Goal: Information Seeking & Learning: Compare options

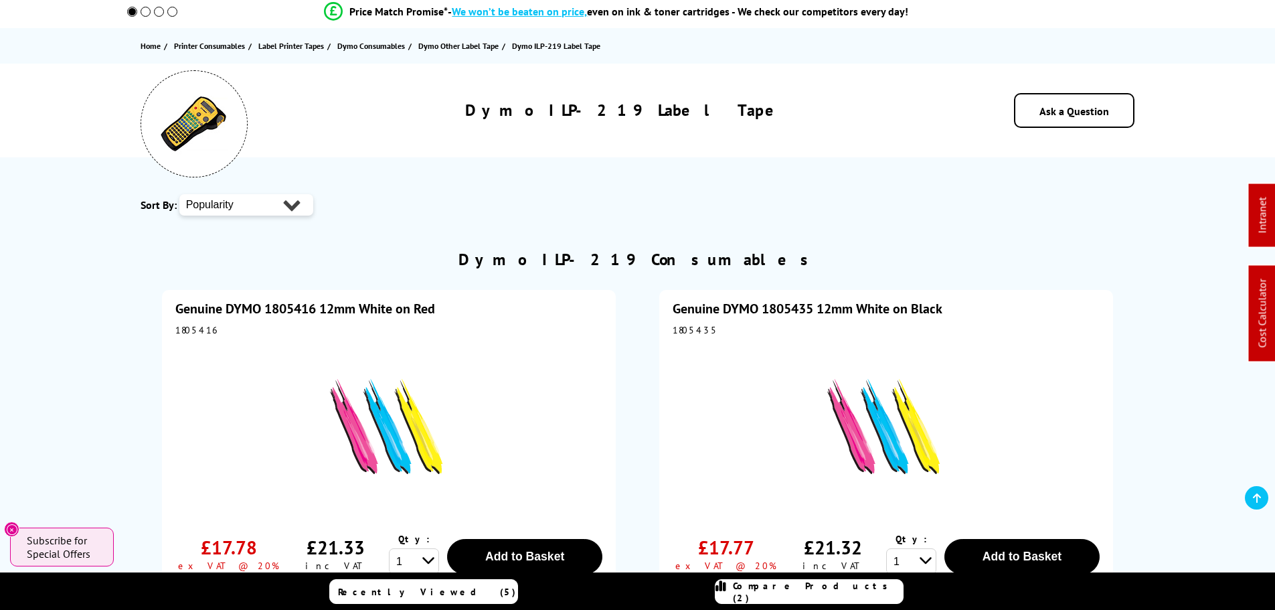
scroll to position [134, 0]
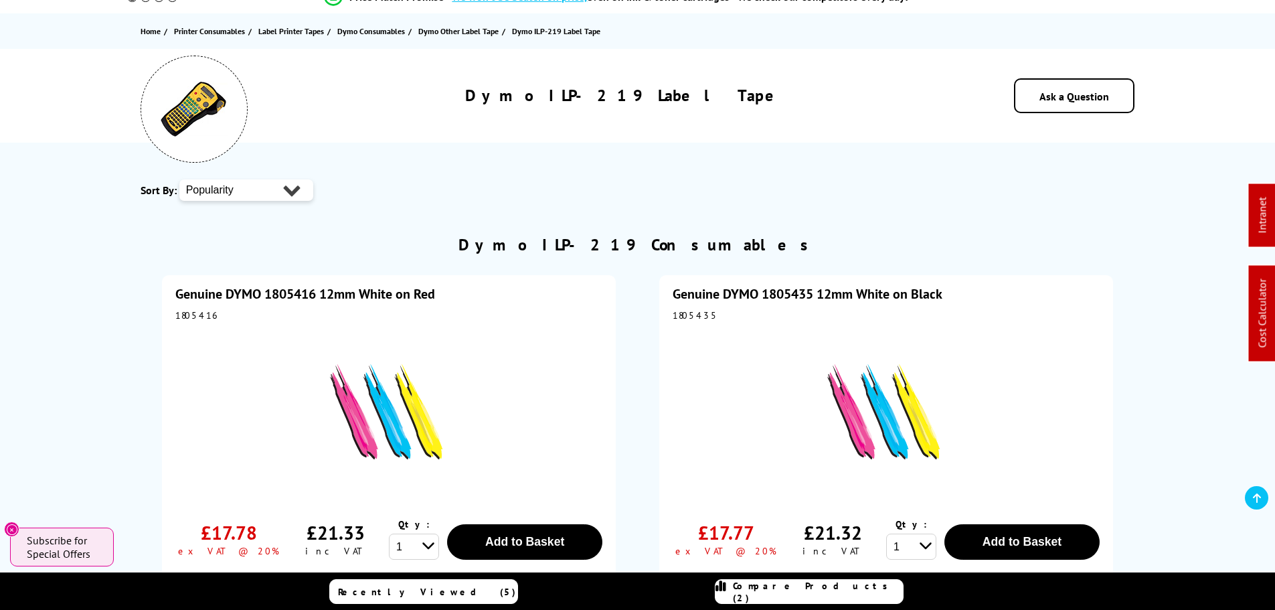
click at [195, 313] on div "1805416" at bounding box center [388, 315] width 427 height 12
copy div "1805416"
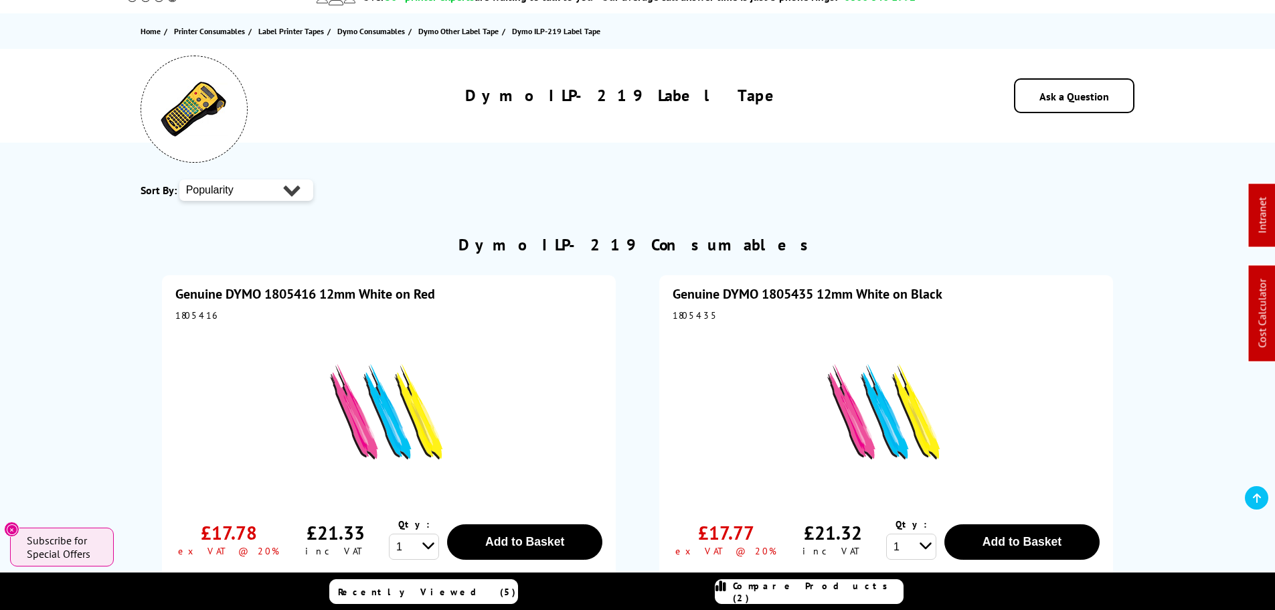
click at [687, 314] on div "1805435" at bounding box center [885, 315] width 427 height 12
copy div "1805435"
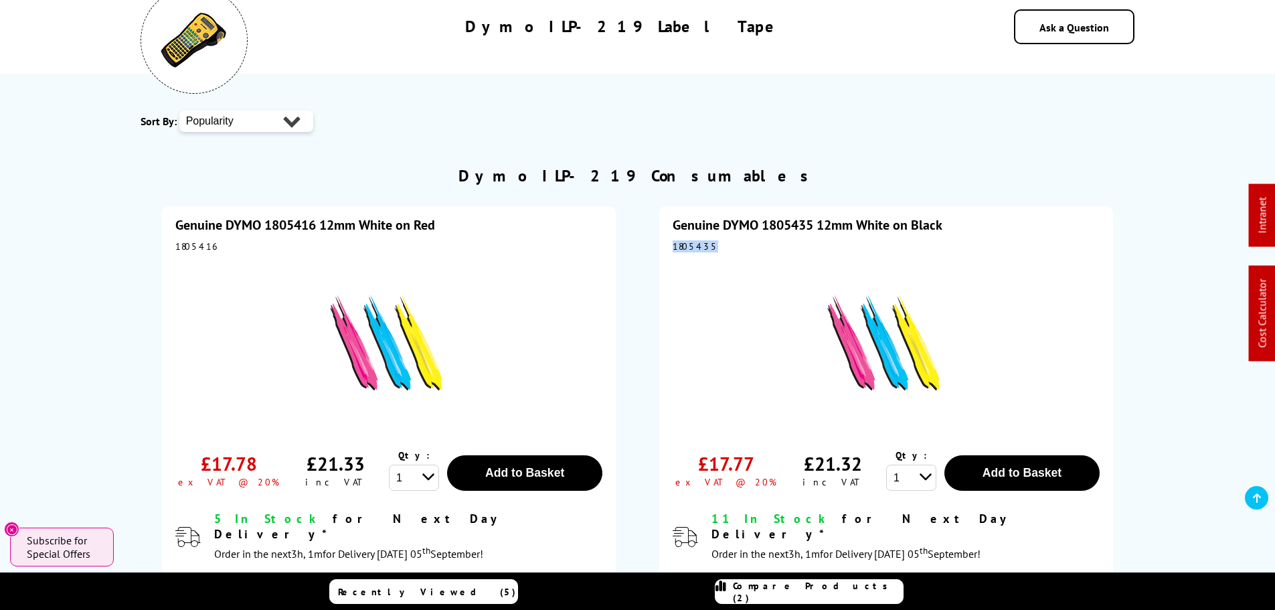
scroll to position [268, 0]
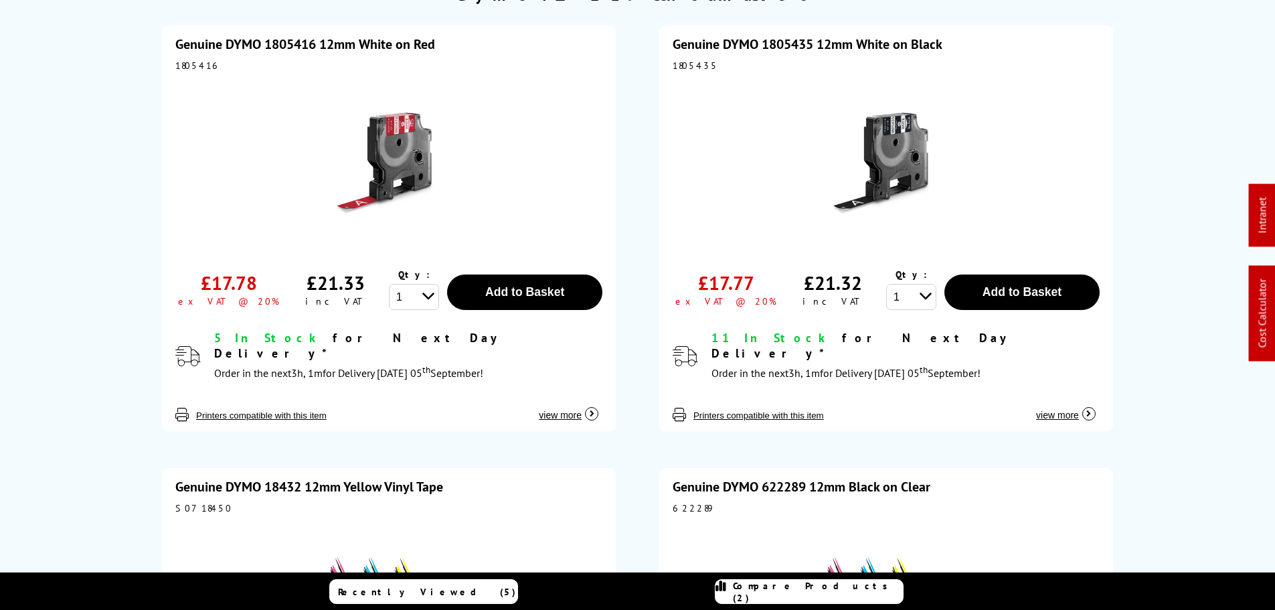
scroll to position [602, 0]
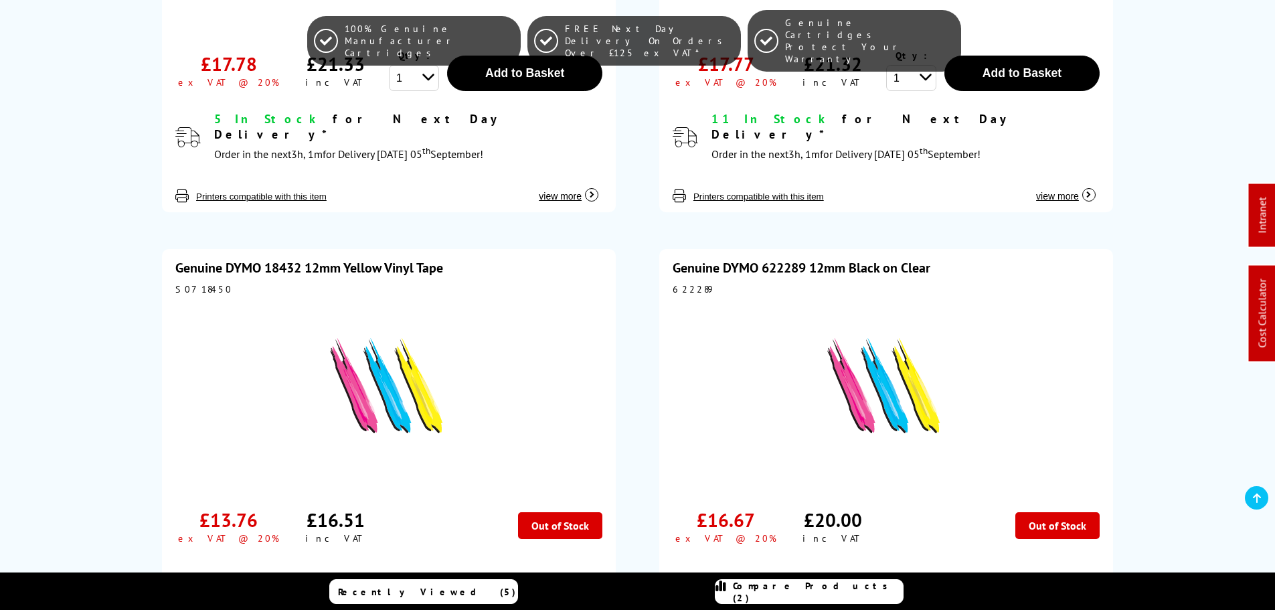
click at [192, 283] on div "S0718450" at bounding box center [388, 289] width 427 height 12
copy div "S0718450"
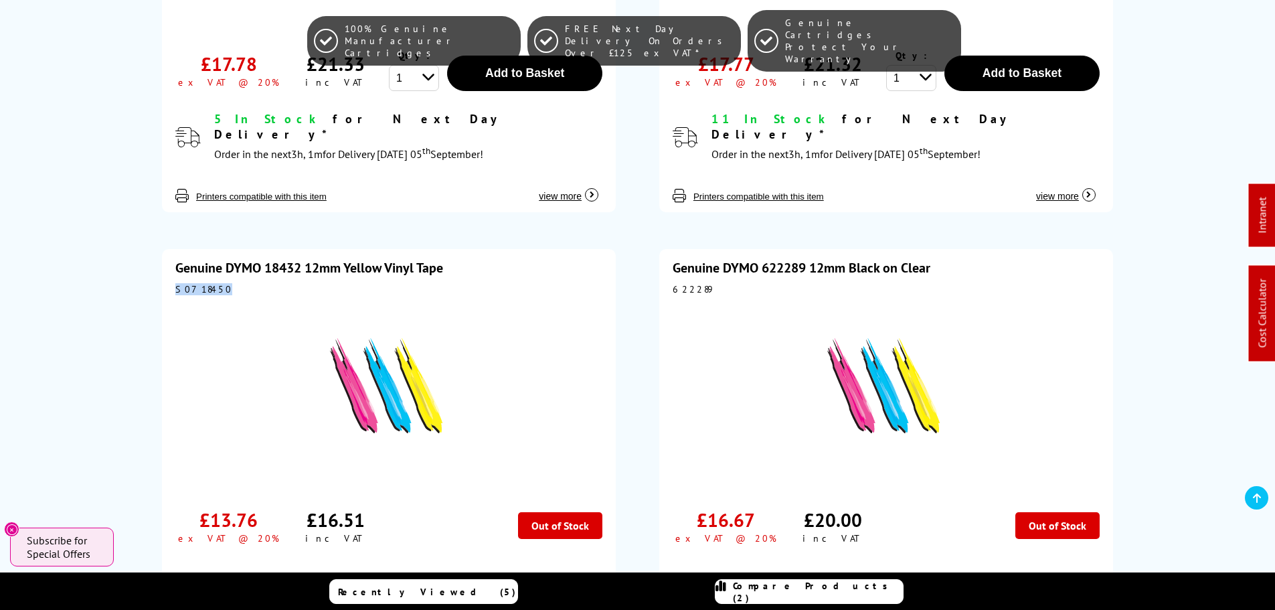
click at [684, 283] on div "622289" at bounding box center [885, 289] width 427 height 12
copy div "622289"
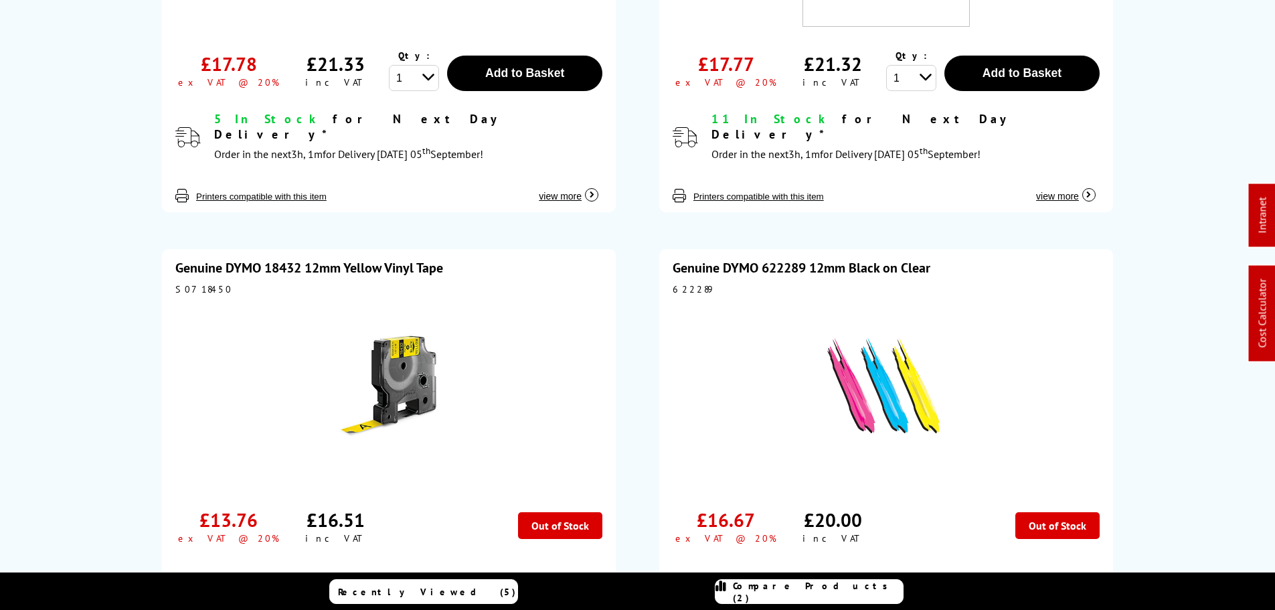
scroll to position [602, 0]
click at [680, 283] on div "622289" at bounding box center [885, 289] width 427 height 12
copy div "622289"
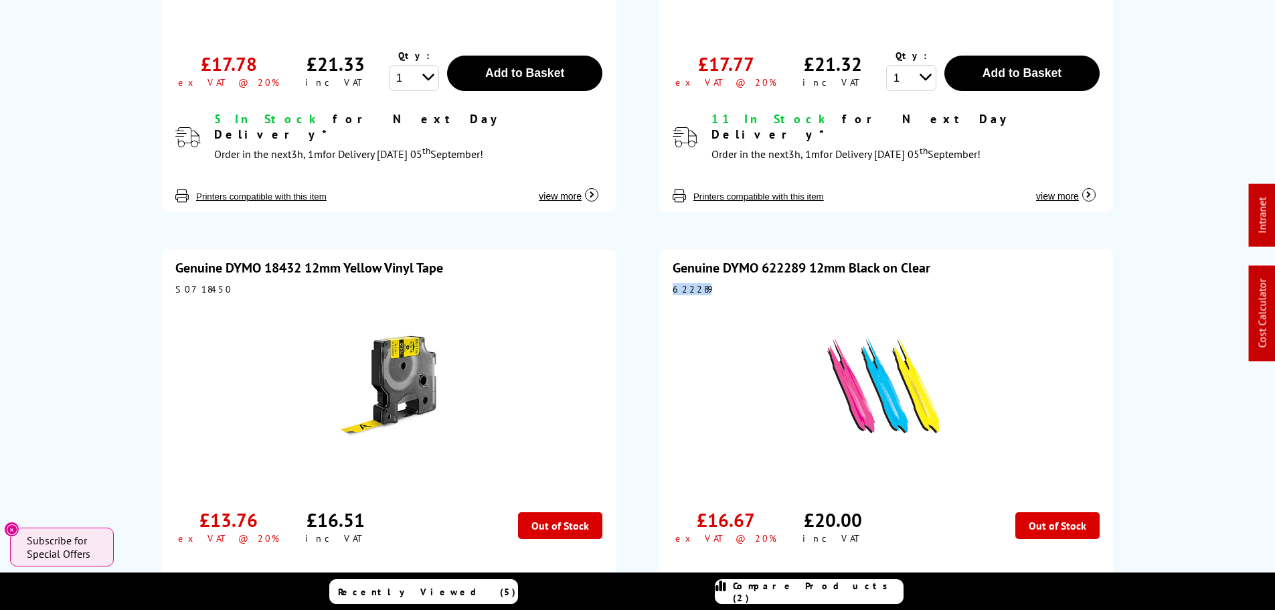
copy div "622289"
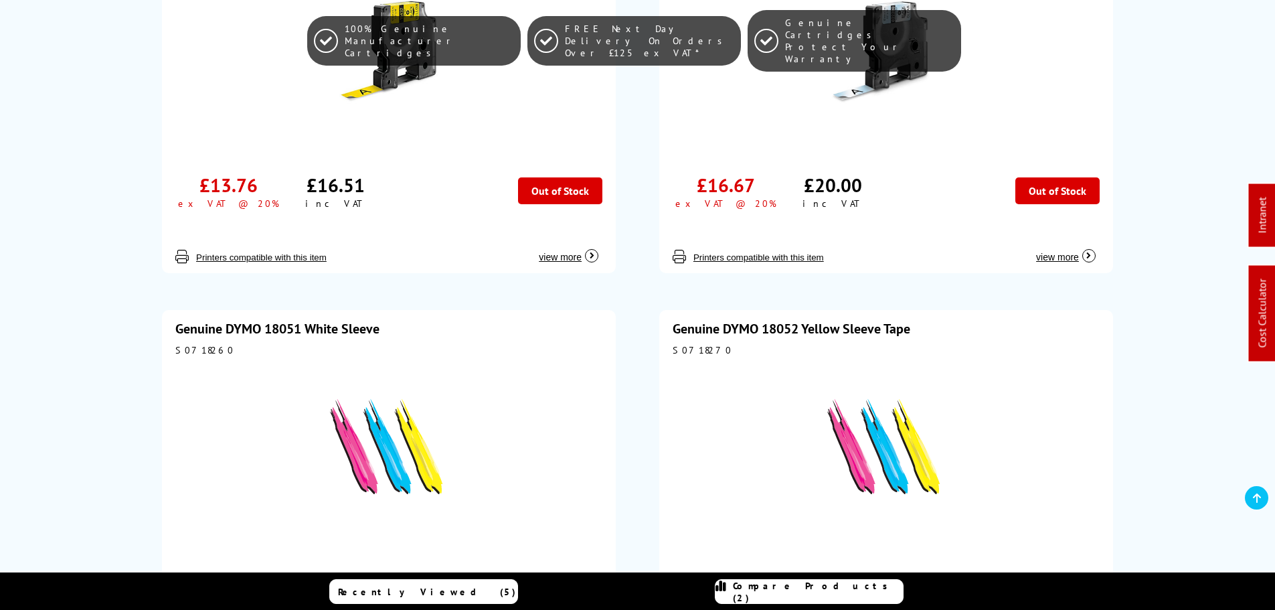
scroll to position [1137, 0]
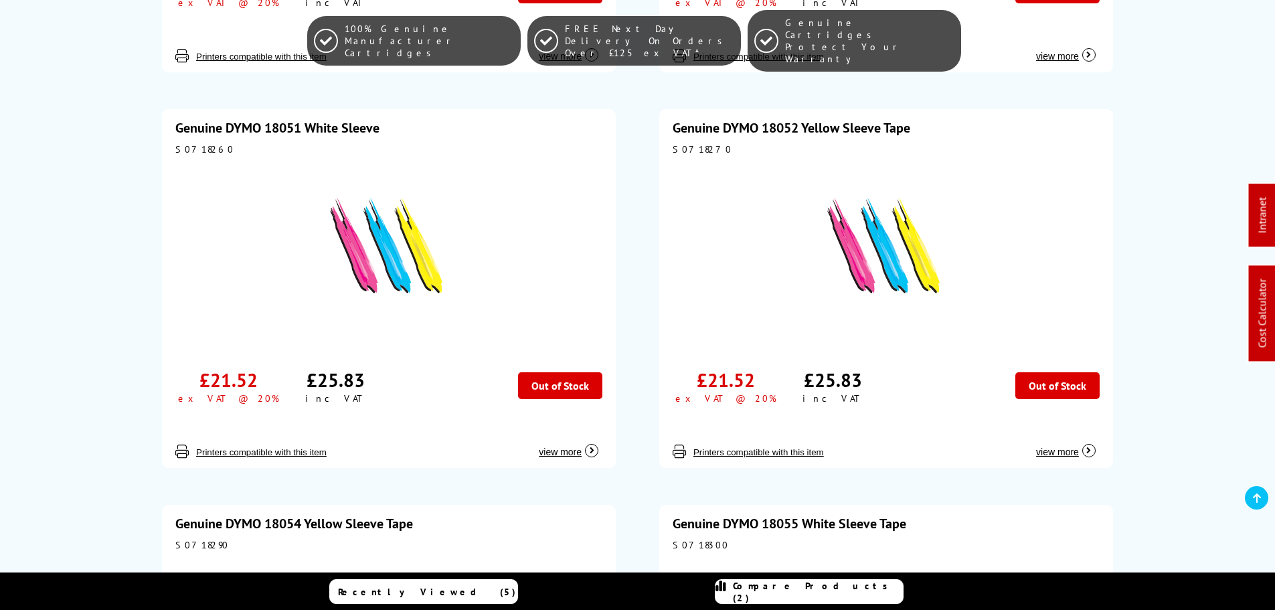
click at [191, 143] on div "S0718260" at bounding box center [388, 149] width 427 height 12
copy div "S0718260"
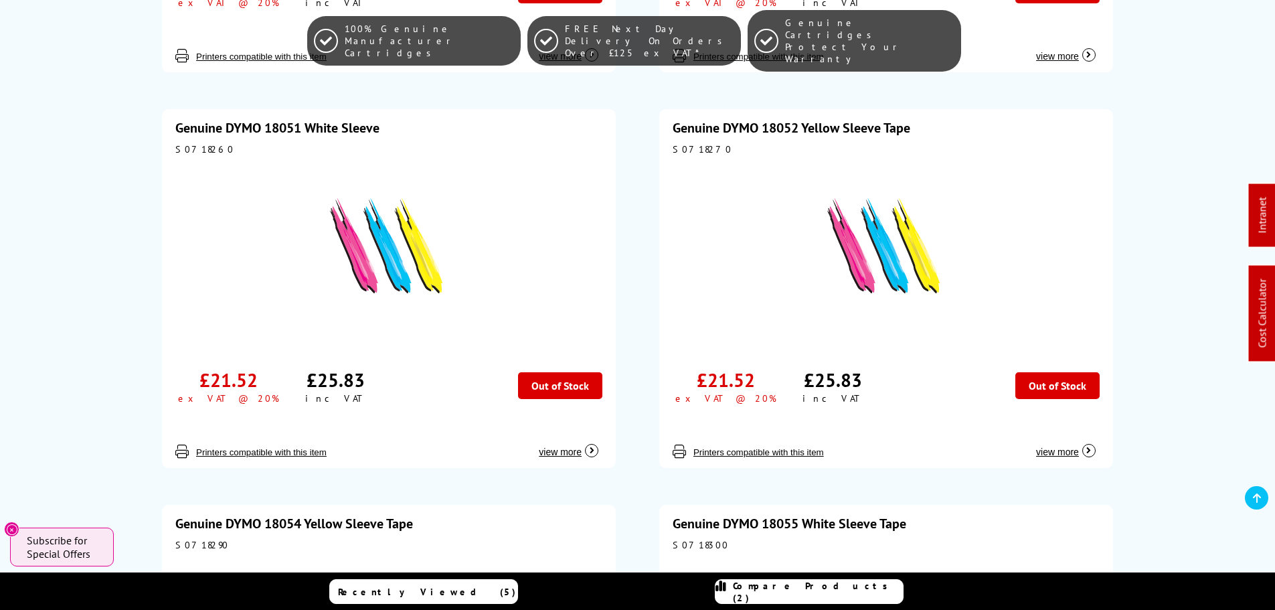
click at [678, 143] on div "S0718270" at bounding box center [885, 149] width 427 height 12
copy div "S0718270"
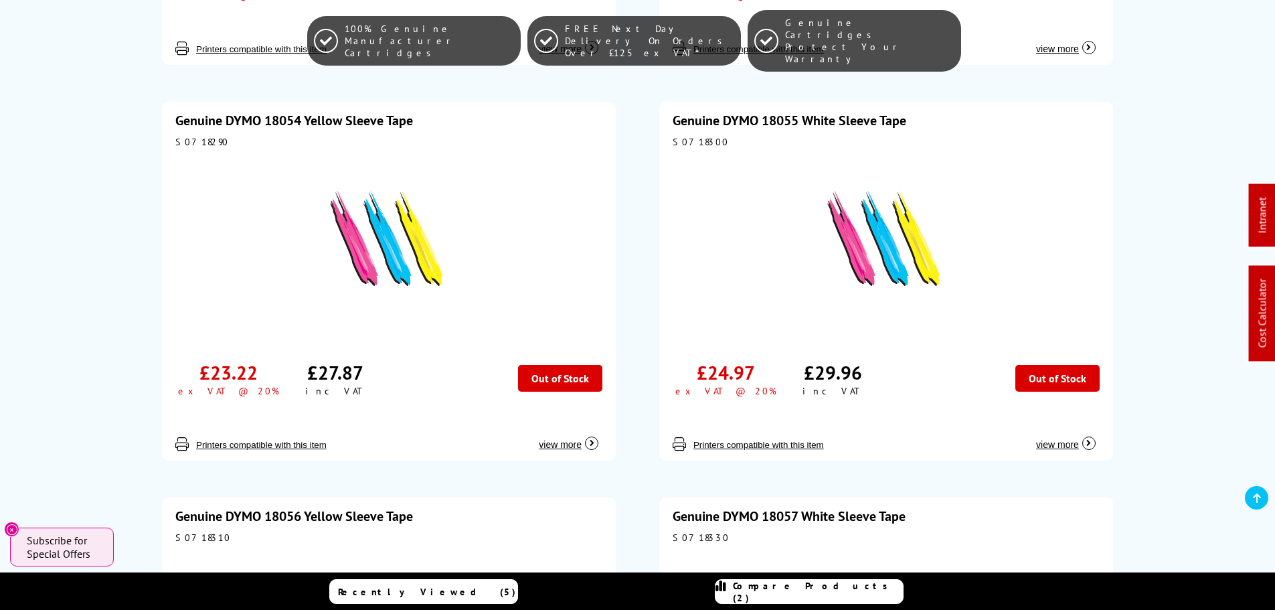
scroll to position [1516, 0]
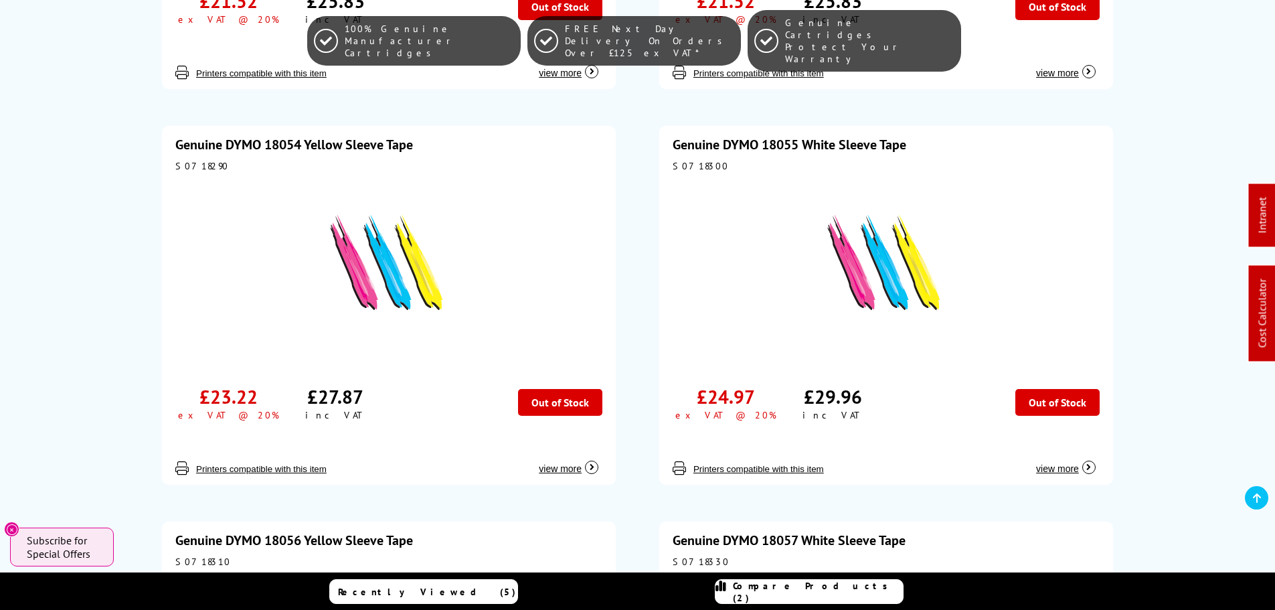
click at [181, 160] on div "S0718290" at bounding box center [388, 166] width 427 height 12
click at [183, 160] on div "S0718290" at bounding box center [388, 166] width 427 height 12
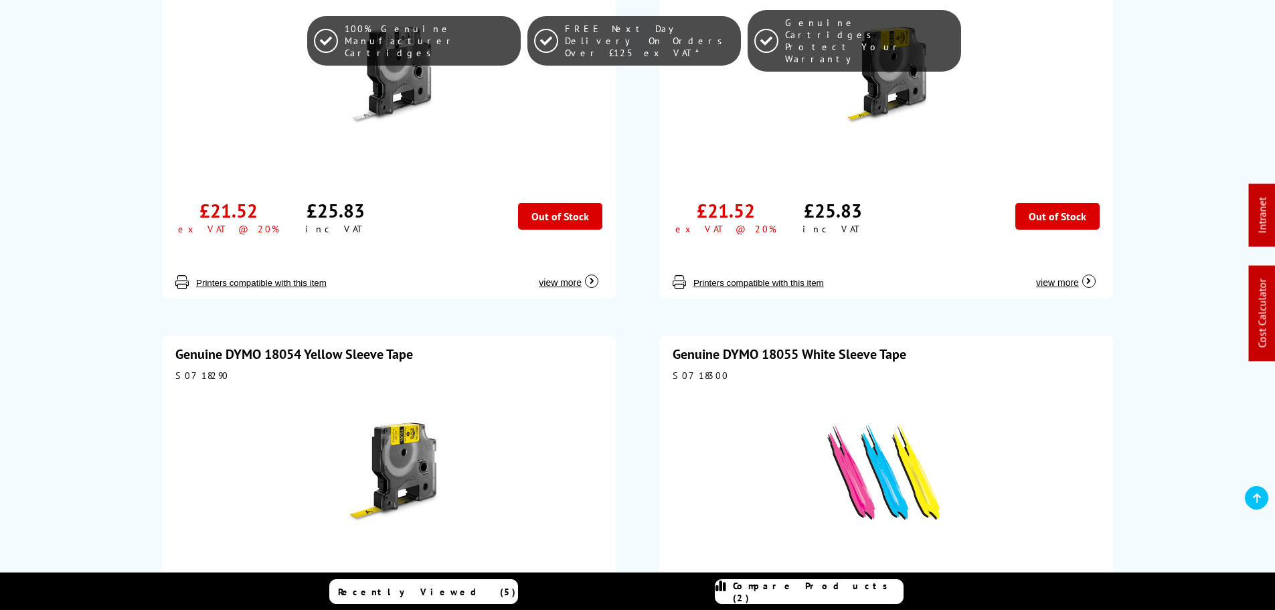
scroll to position [1449, 0]
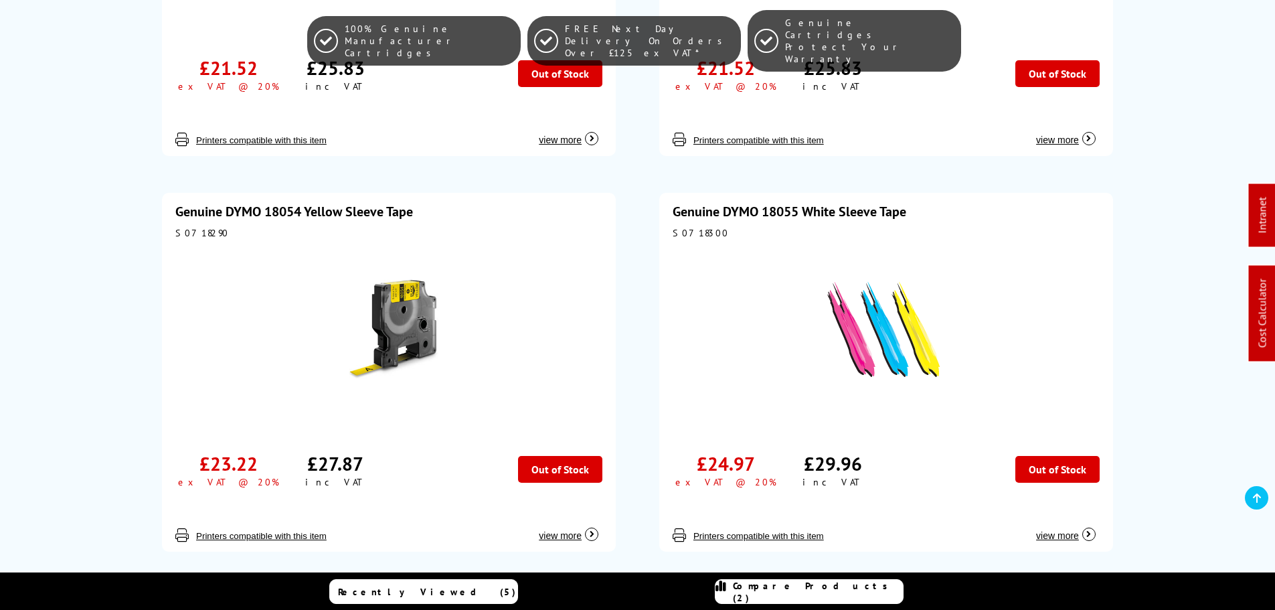
click at [682, 227] on div "S0718300" at bounding box center [885, 233] width 427 height 12
drag, startPoint x: 682, startPoint y: 217, endPoint x: 683, endPoint y: 223, distance: 6.7
click at [682, 227] on div "S0718300" at bounding box center [885, 233] width 427 height 12
copy div "S0718300"
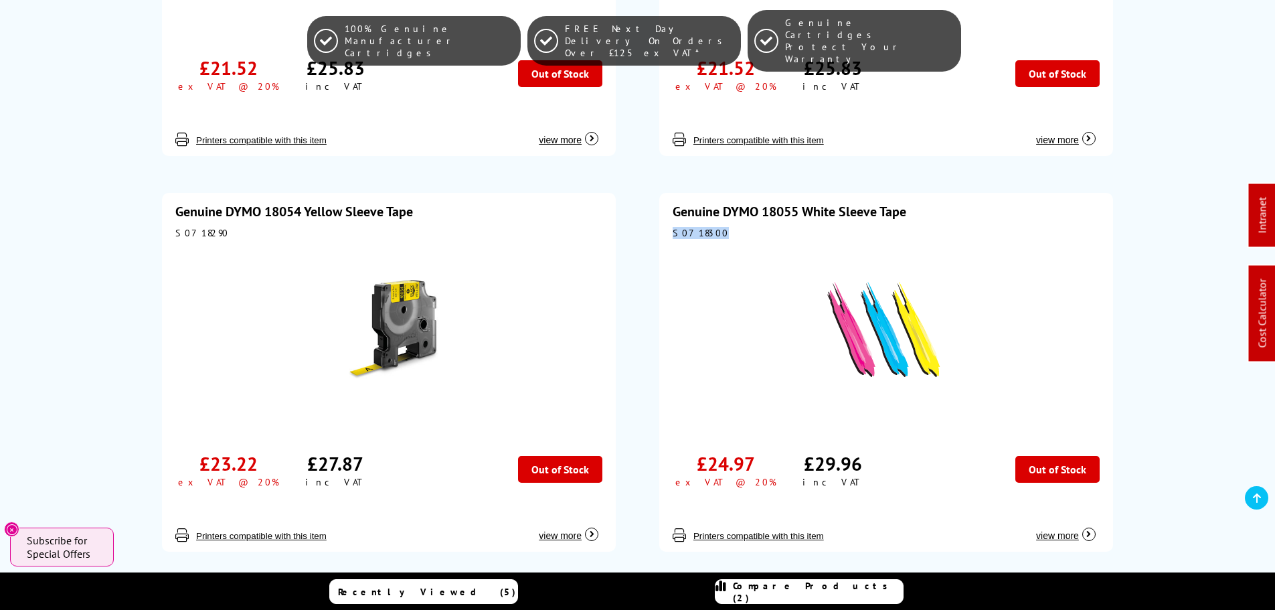
copy div "S0718300"
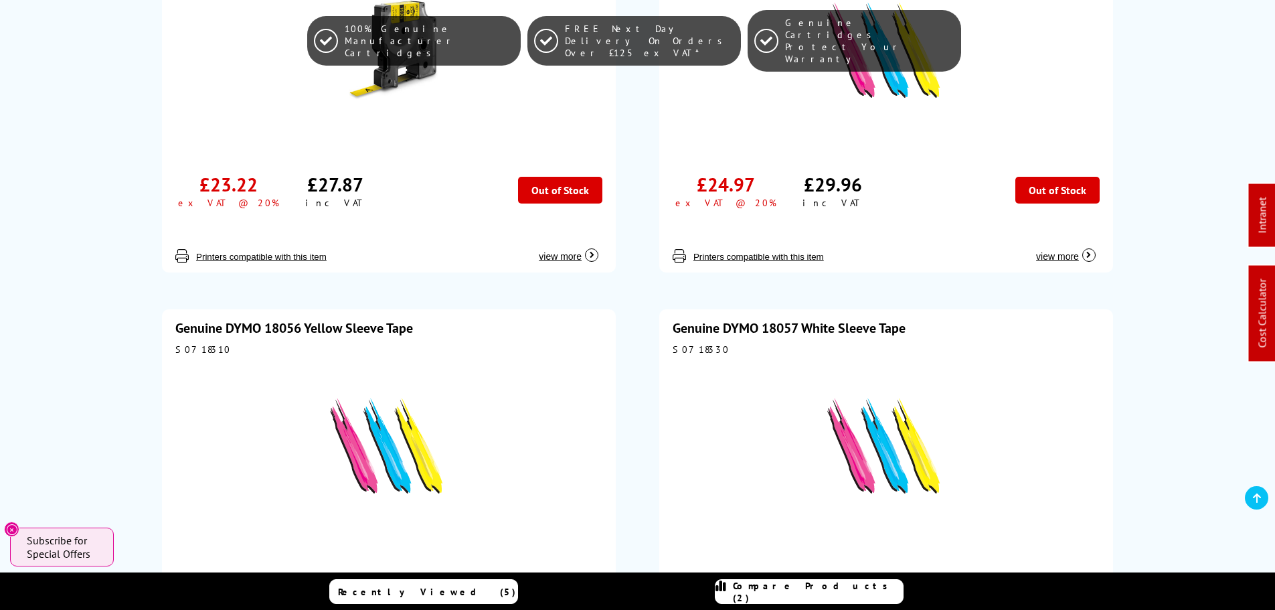
scroll to position [1851, 0]
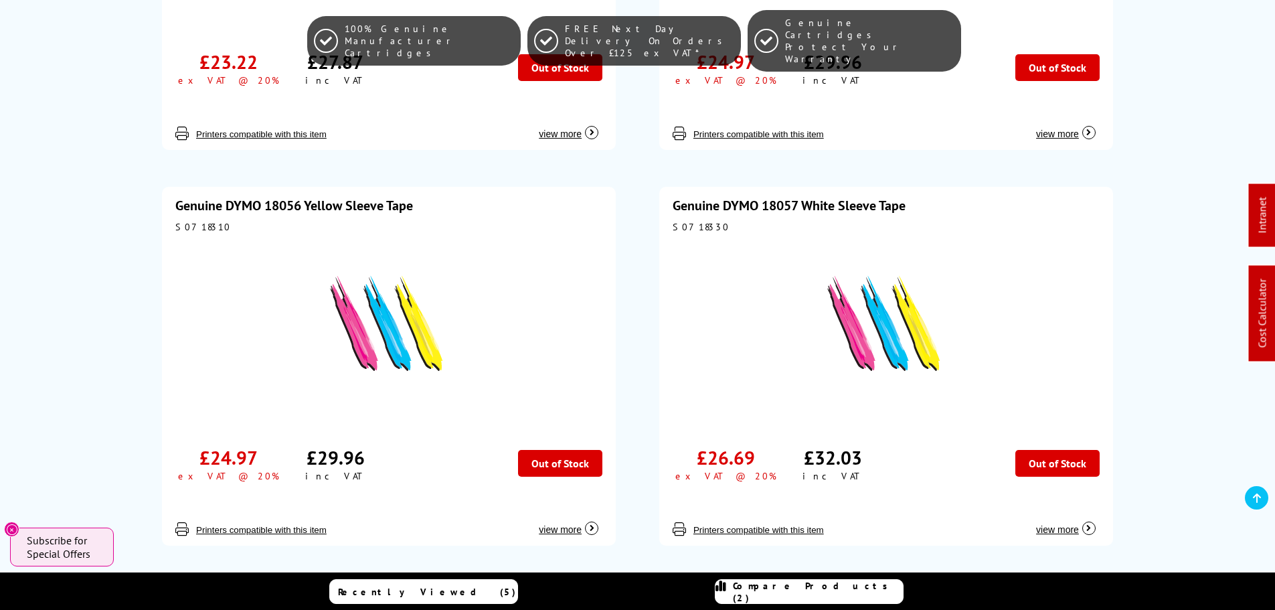
click at [199, 221] on div "S0718310" at bounding box center [388, 227] width 427 height 12
drag, startPoint x: 199, startPoint y: 212, endPoint x: 545, endPoint y: 19, distance: 396.3
click at [199, 221] on div "S0718310" at bounding box center [388, 227] width 427 height 12
copy div "S0718310"
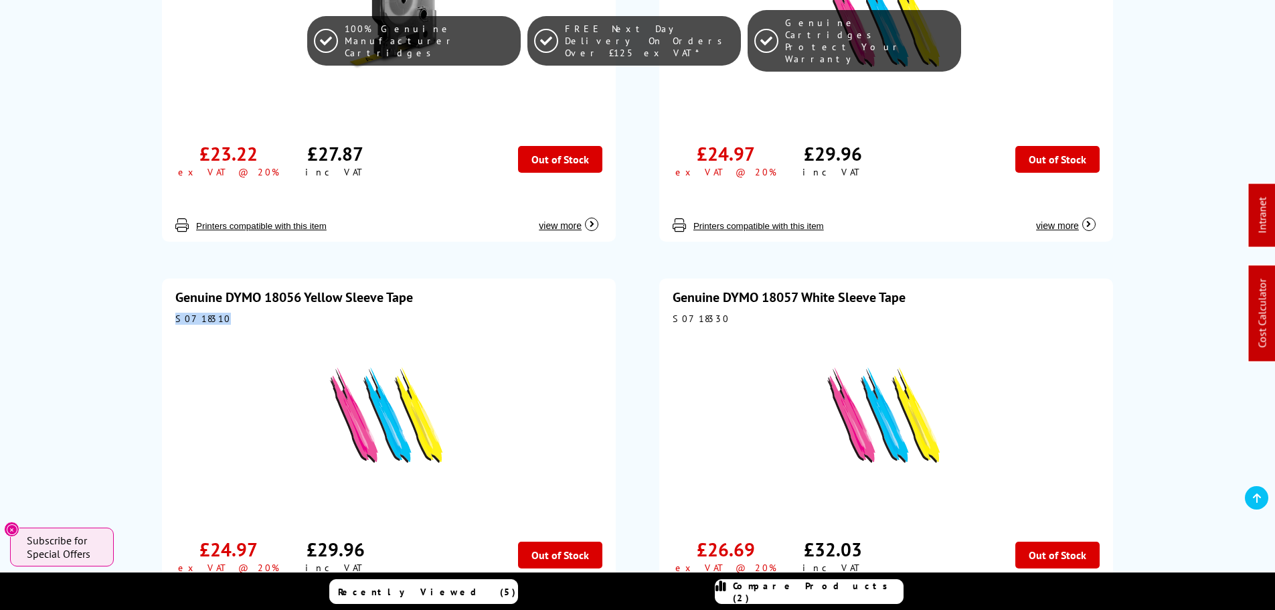
scroll to position [1583, 0]
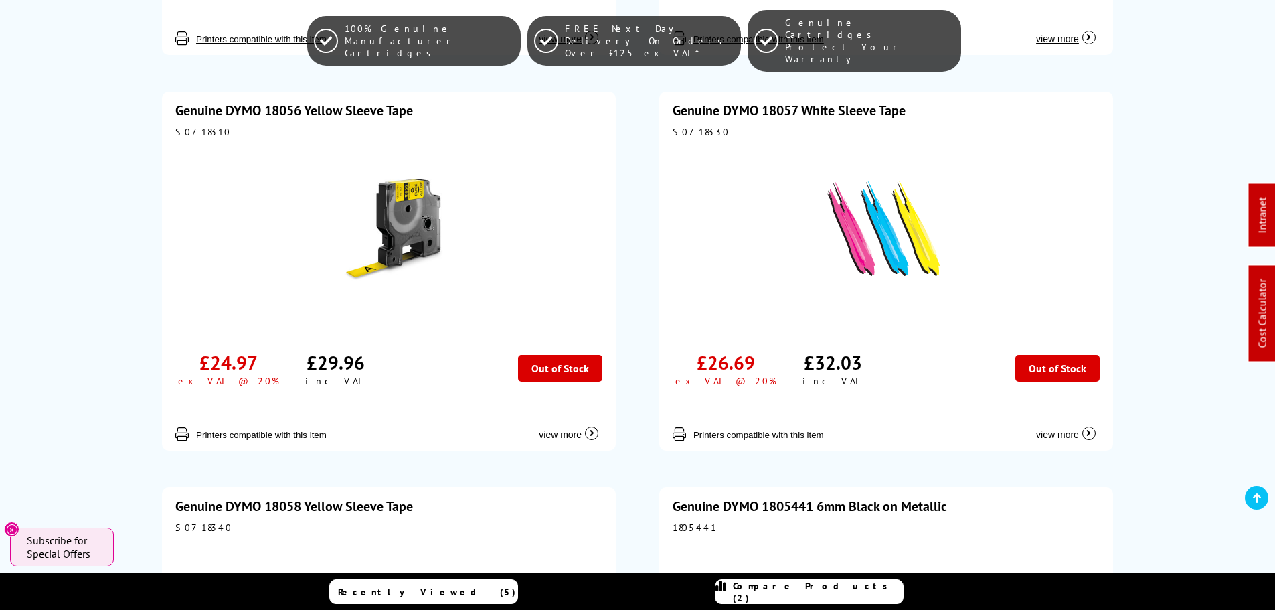
scroll to position [1873, 0]
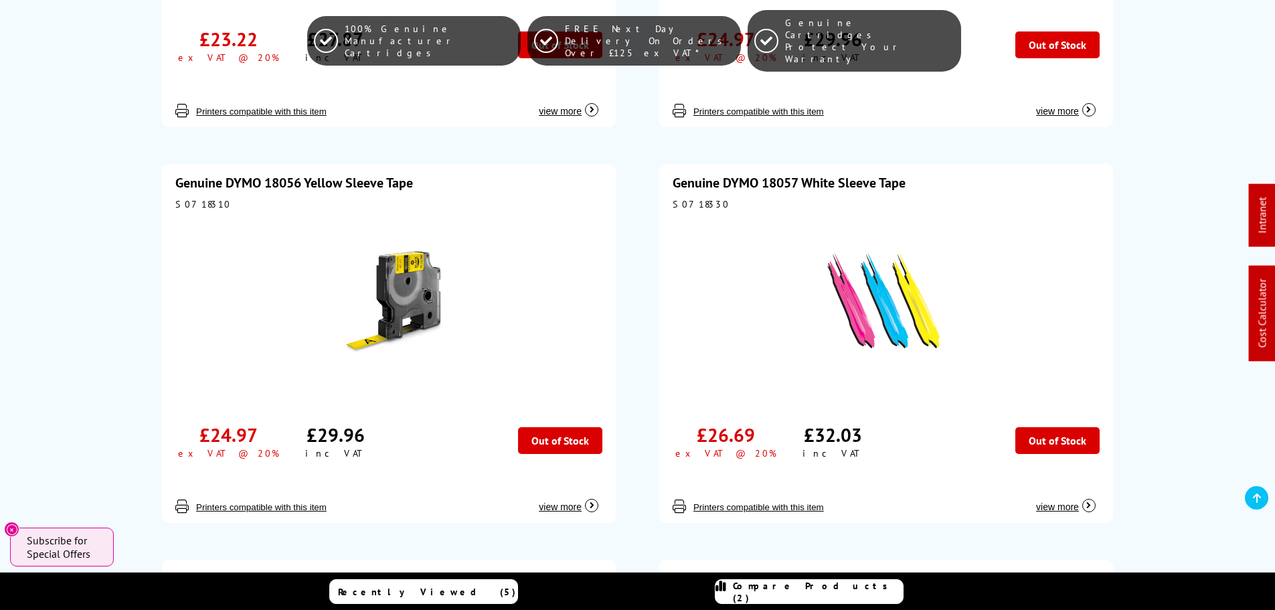
click at [696, 198] on div "S0718330" at bounding box center [885, 204] width 427 height 12
copy div "S0718330"
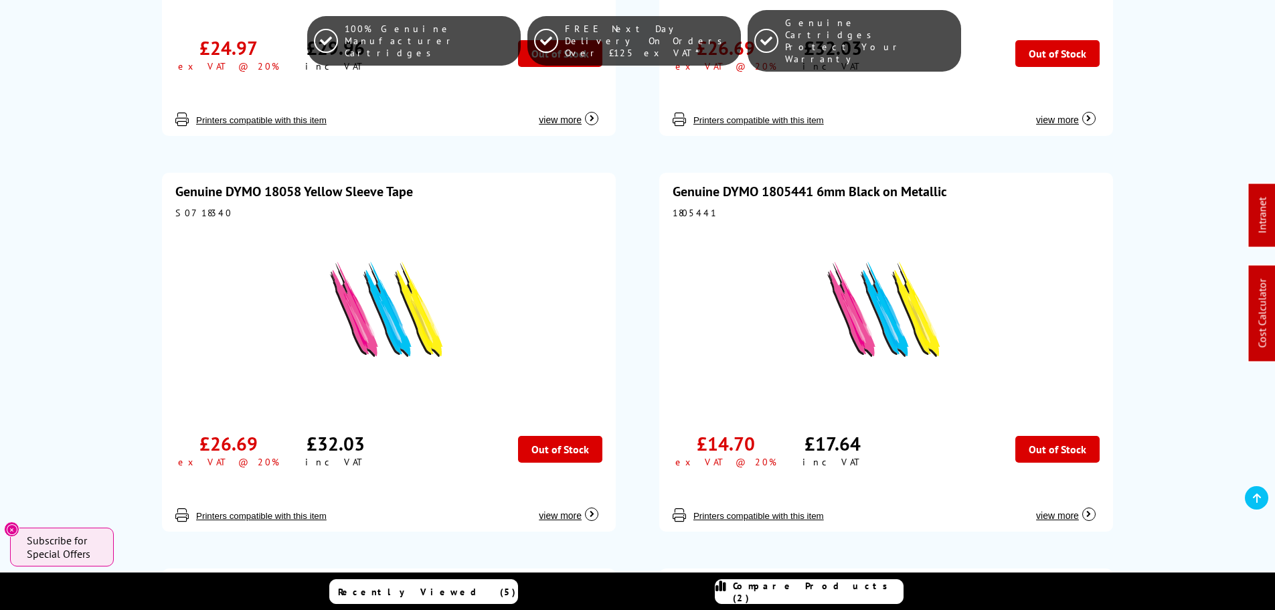
scroll to position [2275, 0]
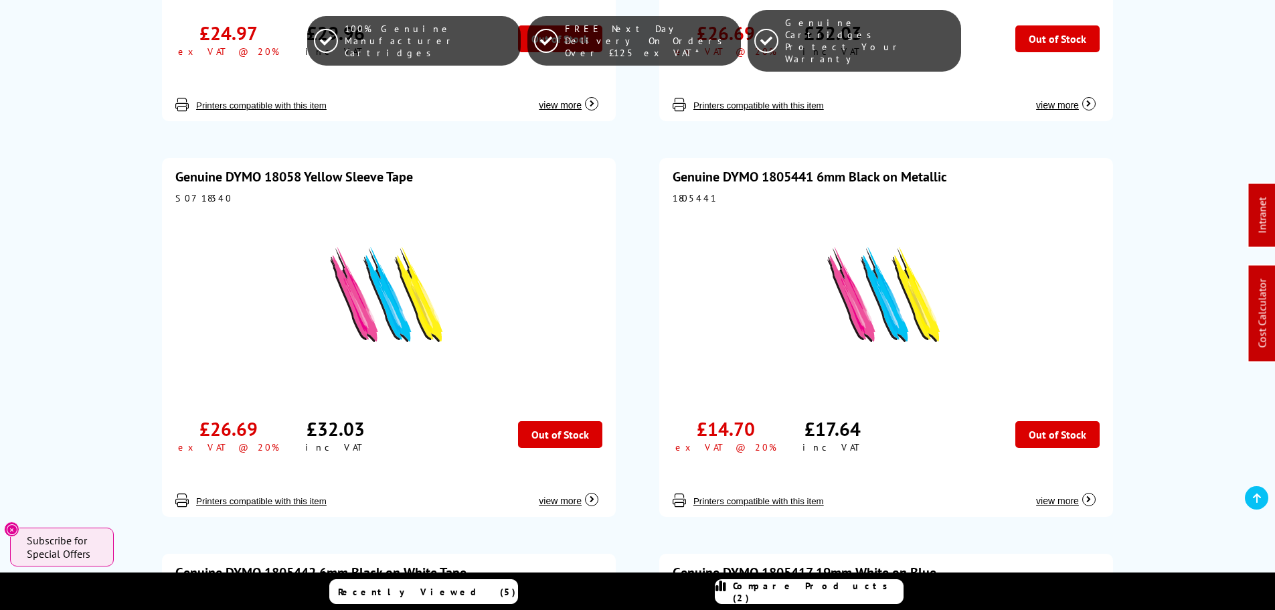
click at [189, 192] on div "S0718340" at bounding box center [388, 198] width 427 height 12
copy div "S0718340"
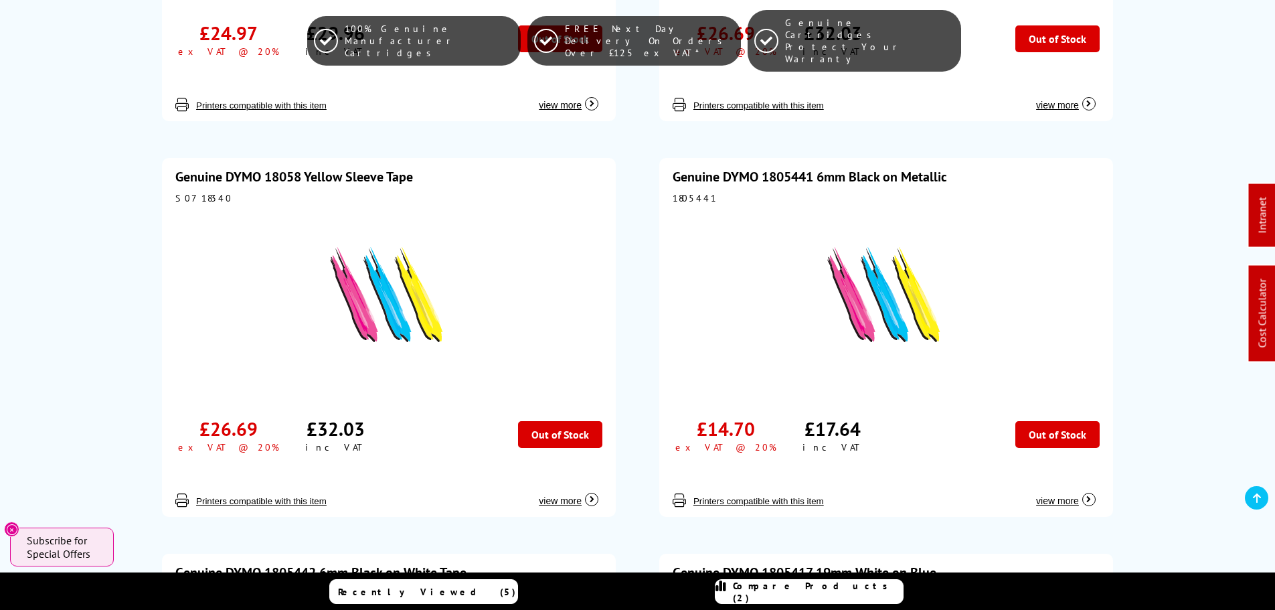
click at [696, 192] on div "1805441" at bounding box center [885, 198] width 427 height 12
copy div "1805441"
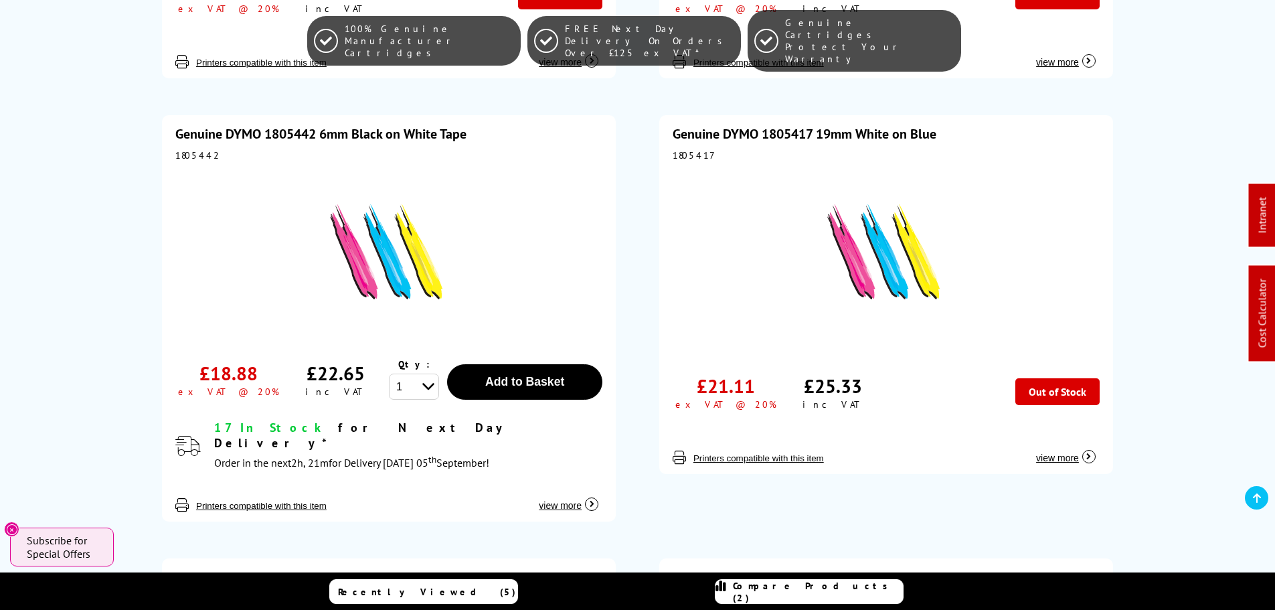
scroll to position [2743, 0]
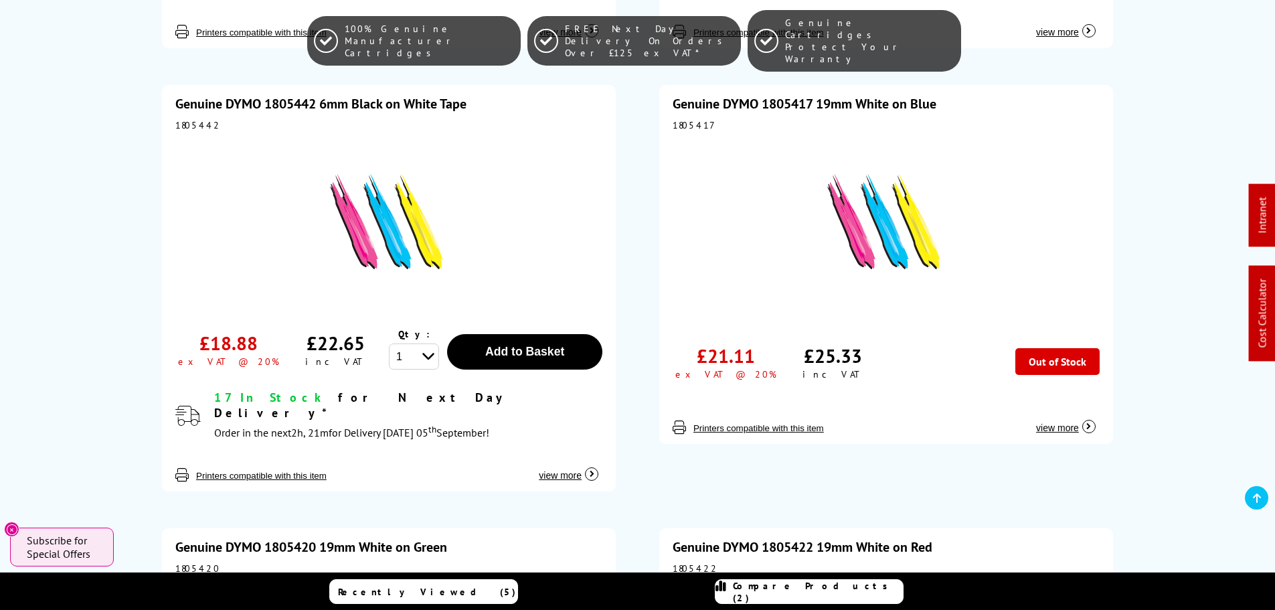
click at [184, 118] on div "Genuine DYMO 1805442 6mm Black on White Tape 1805442 £18.88 ex VAT @ 20% £22.65…" at bounding box center [389, 288] width 454 height 406
click at [184, 119] on div "1805442" at bounding box center [388, 125] width 427 height 12
copy div "1805442"
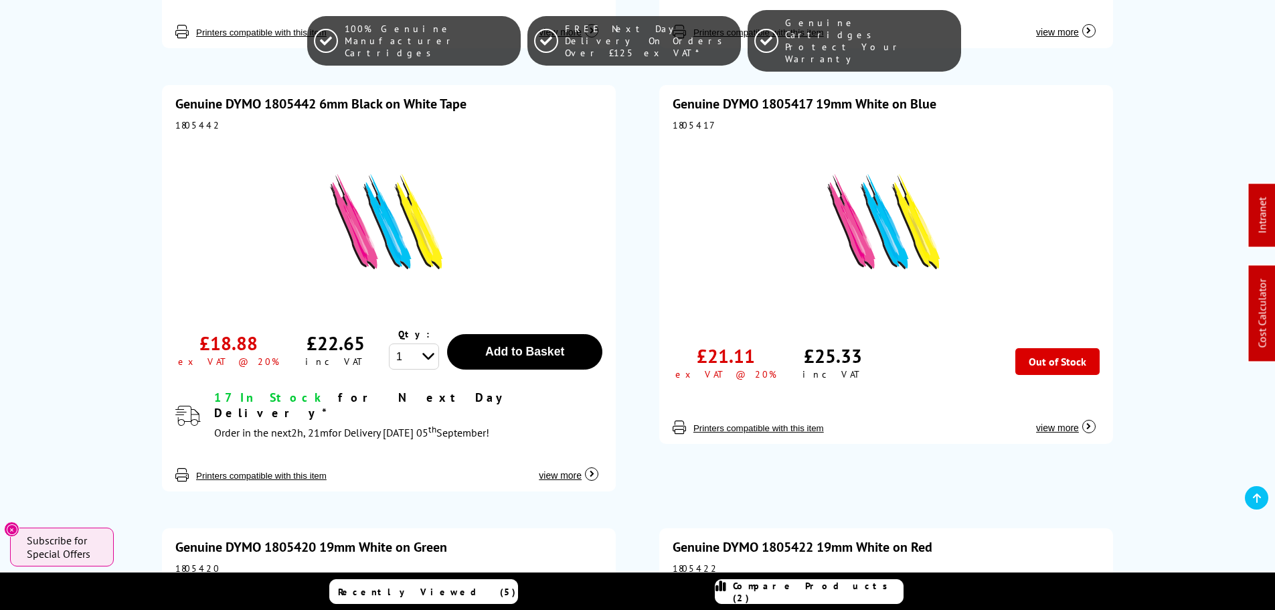
click at [695, 103] on div "Genuine DYMO 1805417 19mm White on Blue 1805417 £21.11 ex VAT @ 20% £25.33" at bounding box center [886, 264] width 454 height 359
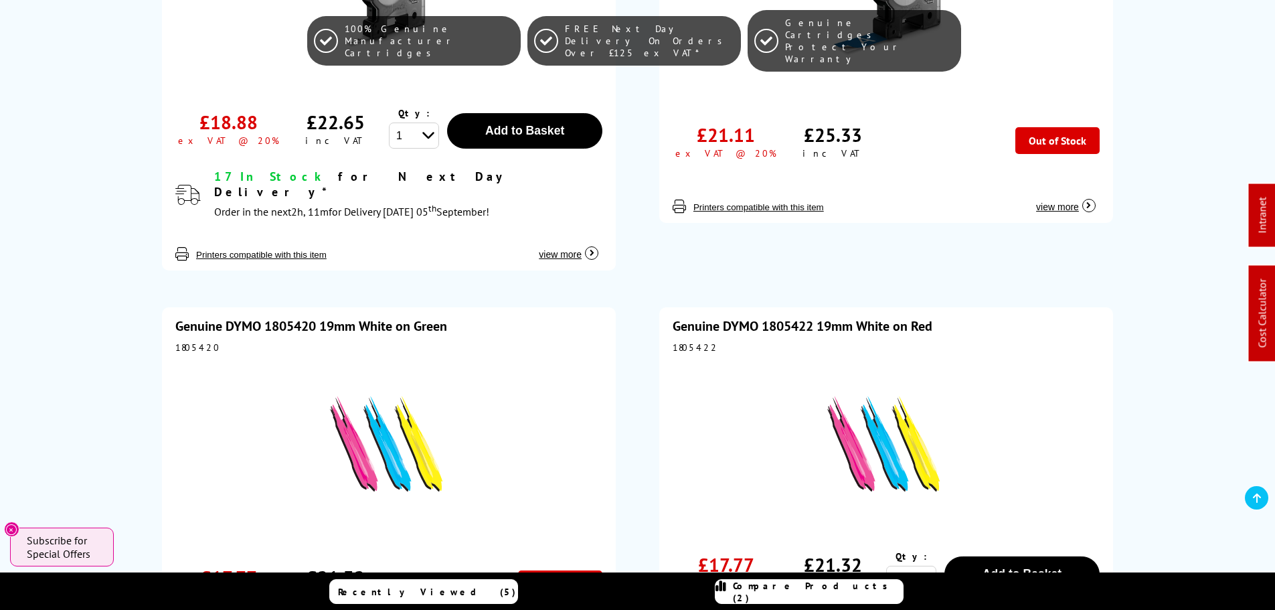
scroll to position [2921, 0]
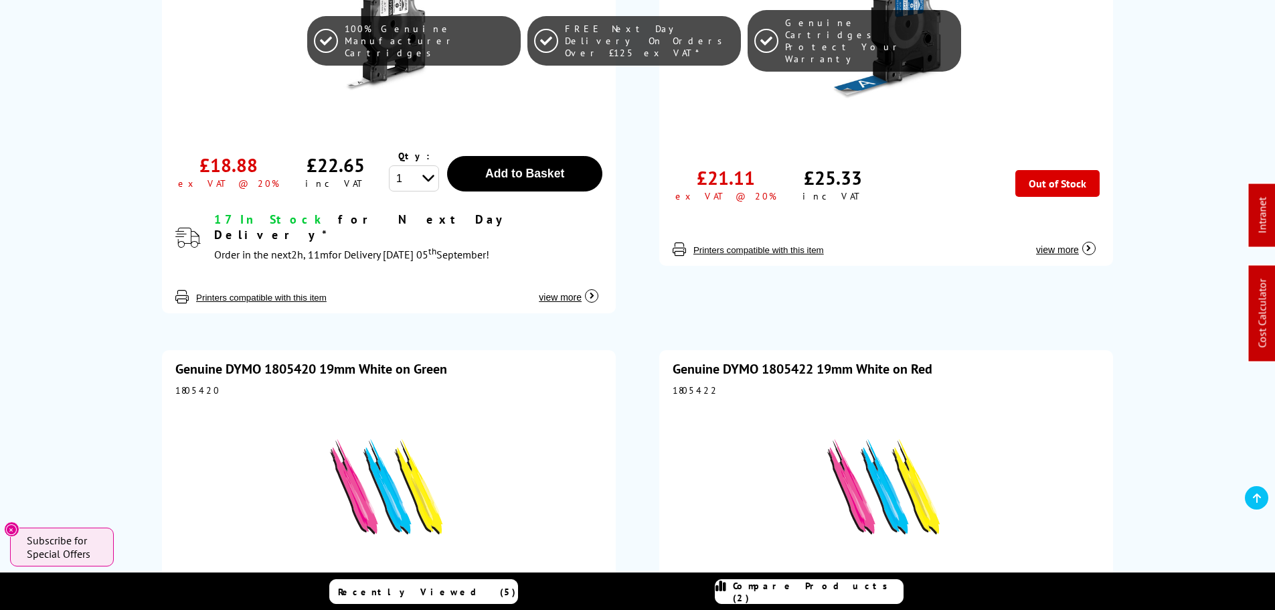
click at [201, 350] on div "Genuine DYMO 1805420 19mm White on Green 1805420 £17.77 ex VAT @ 20% £21.32" at bounding box center [389, 529] width 454 height 359
copy div "1805420"
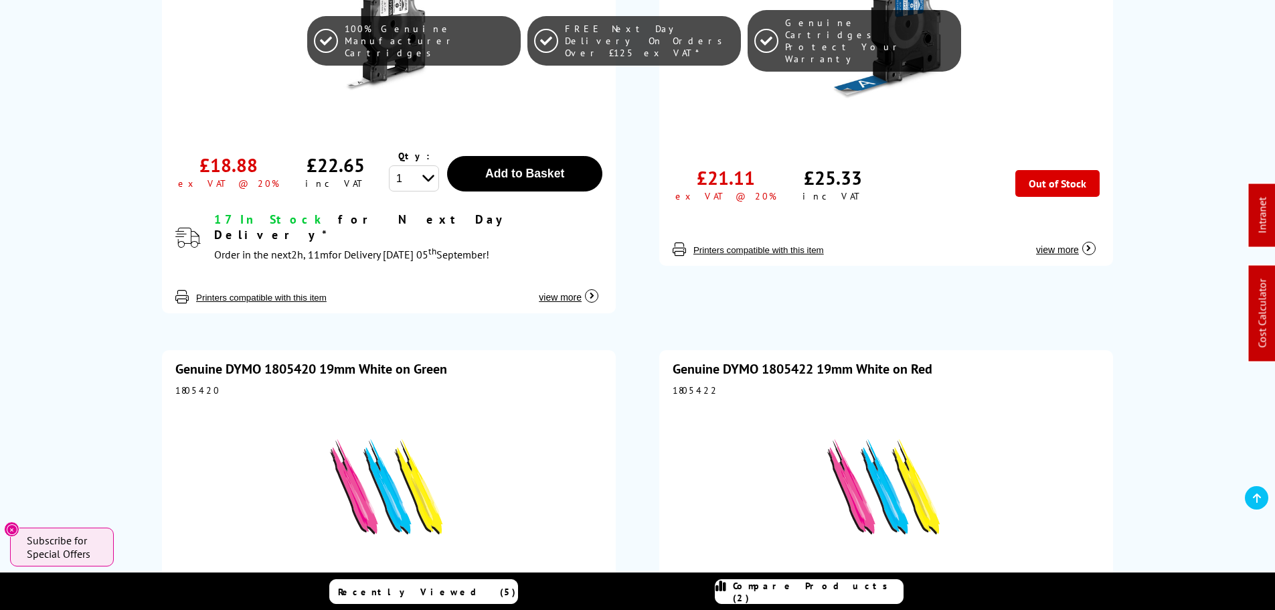
click at [693, 384] on div "1805422" at bounding box center [885, 390] width 427 height 12
copy div "1805422"
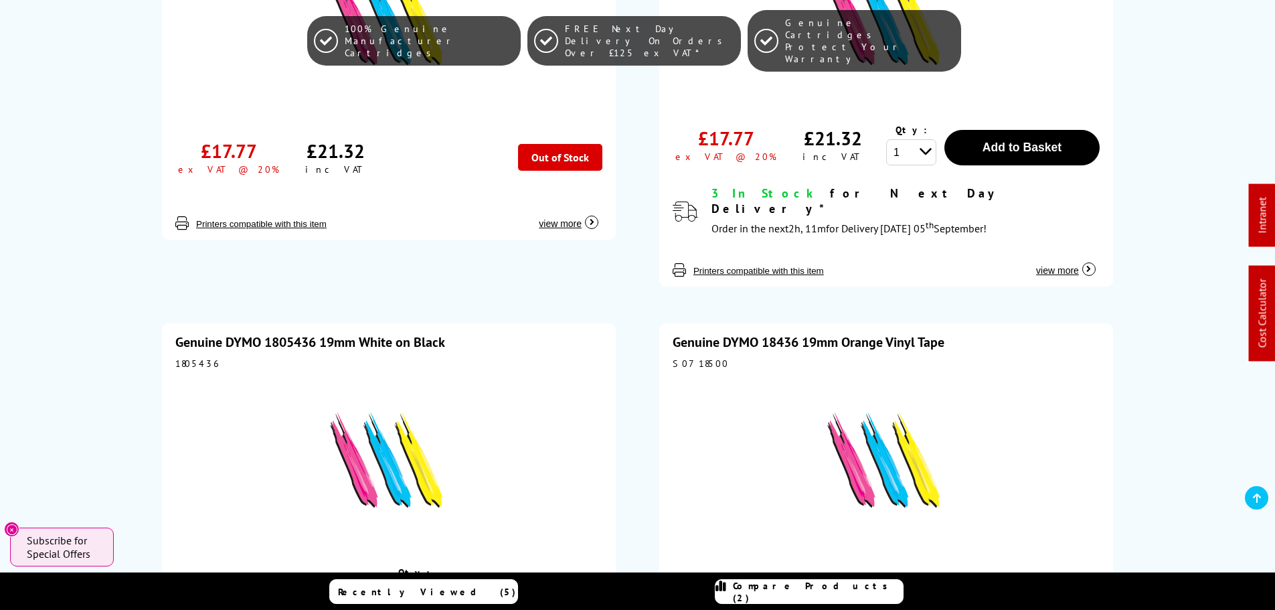
scroll to position [3390, 0]
click at [189, 358] on div "1805436" at bounding box center [388, 364] width 427 height 12
copy div "1805436"
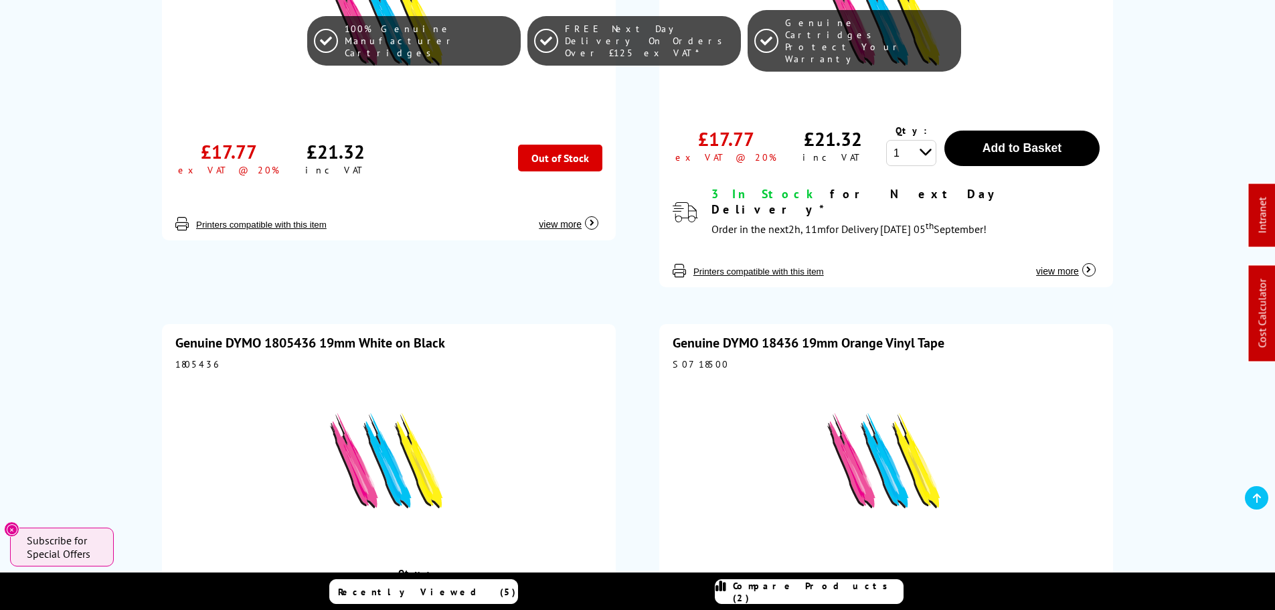
click at [685, 358] on div "S0718500" at bounding box center [885, 364] width 427 height 12
copy div "S0718500"
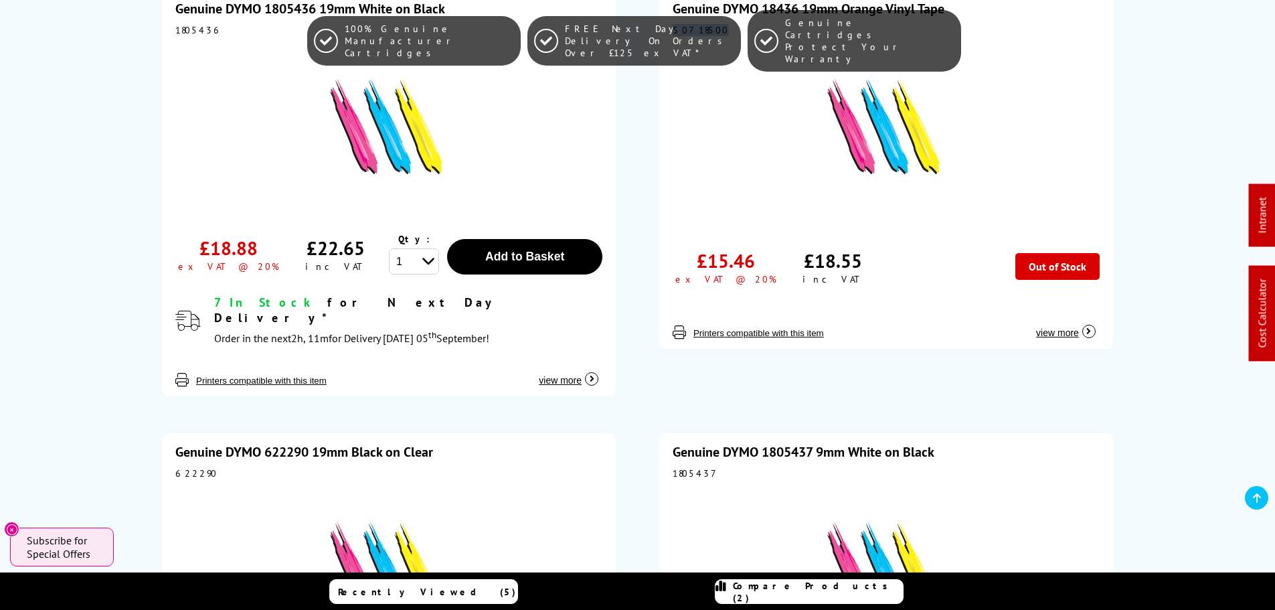
scroll to position [3724, 0]
click at [187, 466] on div "622290" at bounding box center [388, 472] width 427 height 12
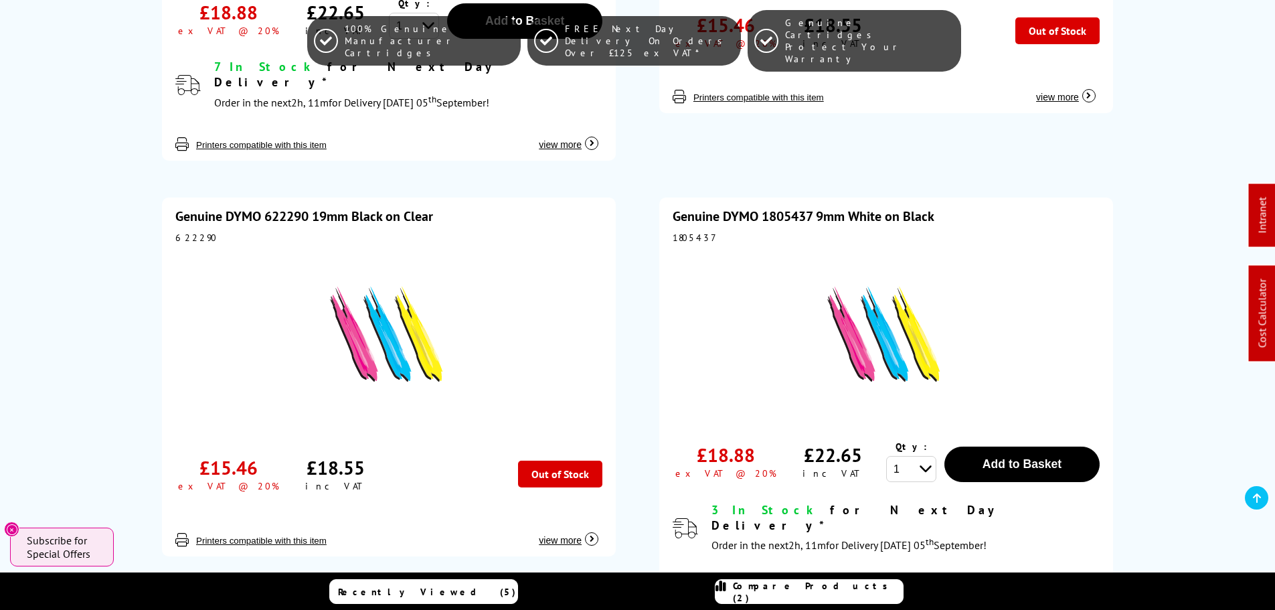
scroll to position [3948, 0]
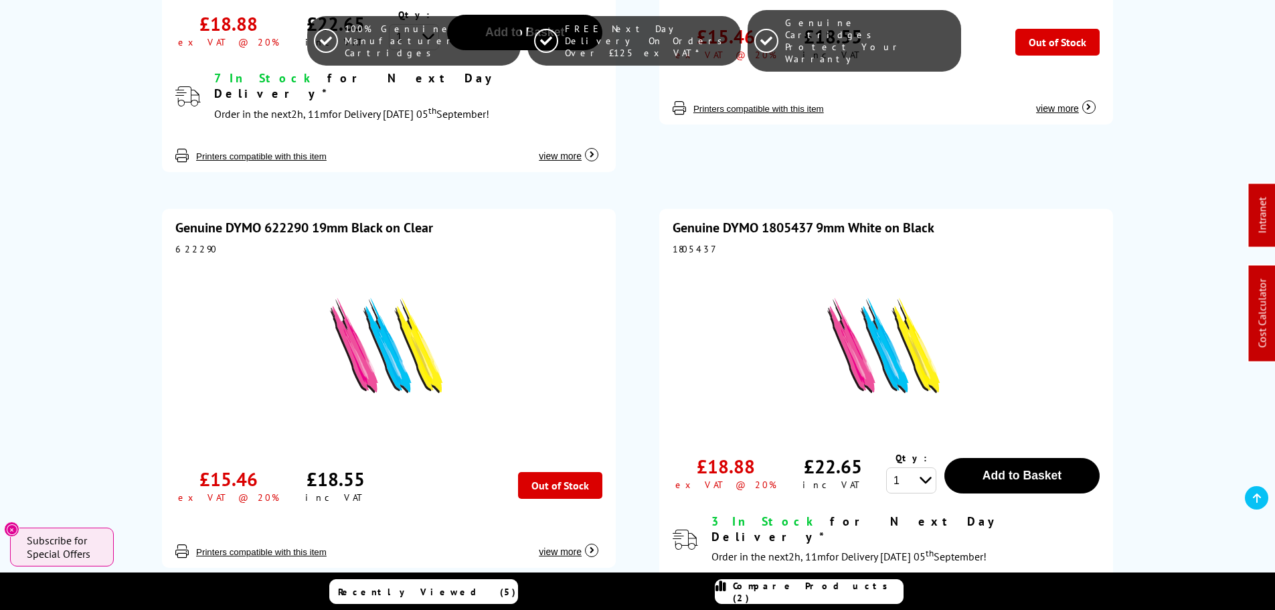
click at [200, 243] on div "622290" at bounding box center [388, 249] width 427 height 12
drag, startPoint x: 200, startPoint y: 188, endPoint x: 429, endPoint y: 12, distance: 288.7
click at [201, 243] on div "622290" at bounding box center [388, 249] width 427 height 12
copy div "622290"
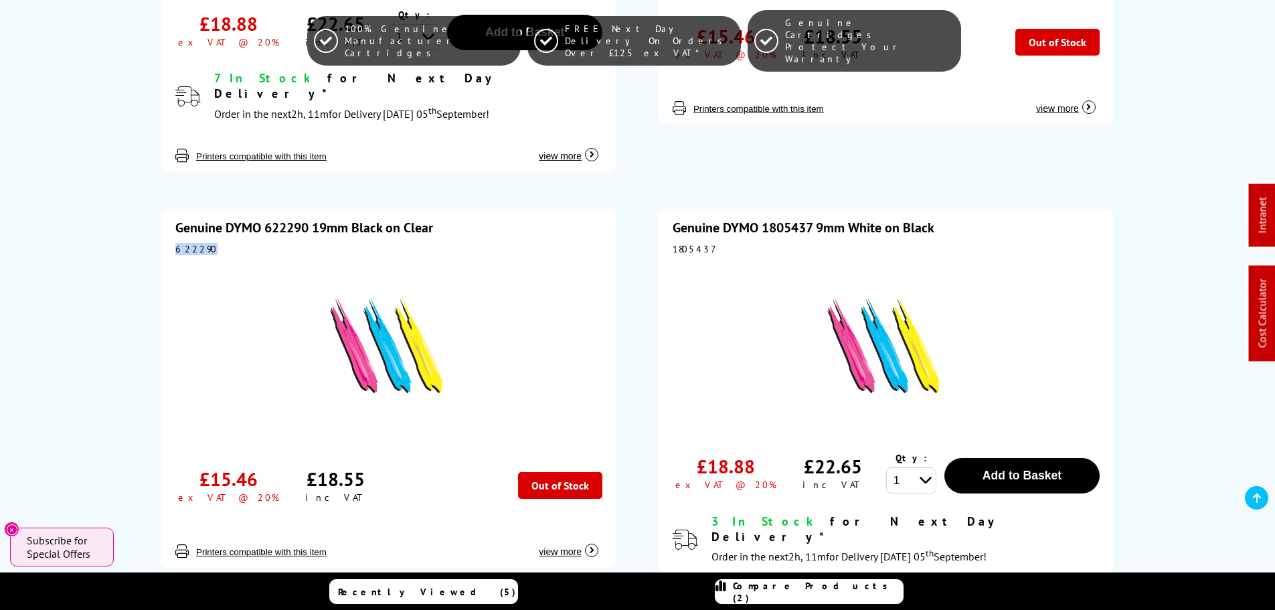
copy div "622290"
click at [678, 243] on div "1805437" at bounding box center [885, 249] width 427 height 12
copy div "1805437"
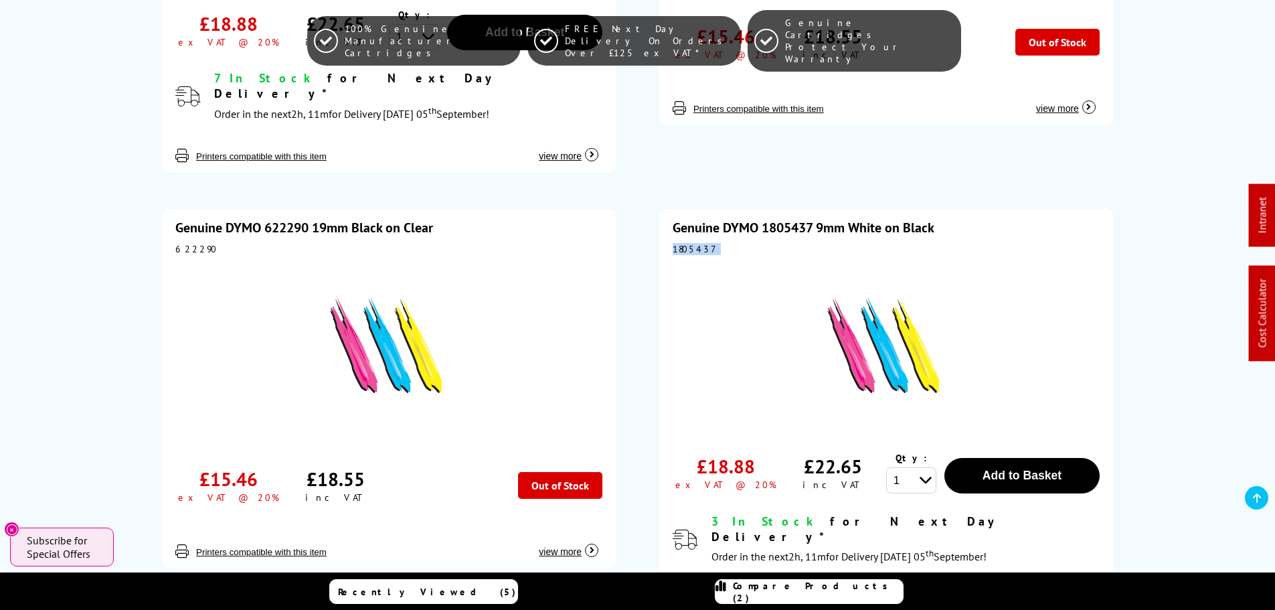
copy div "1805437"
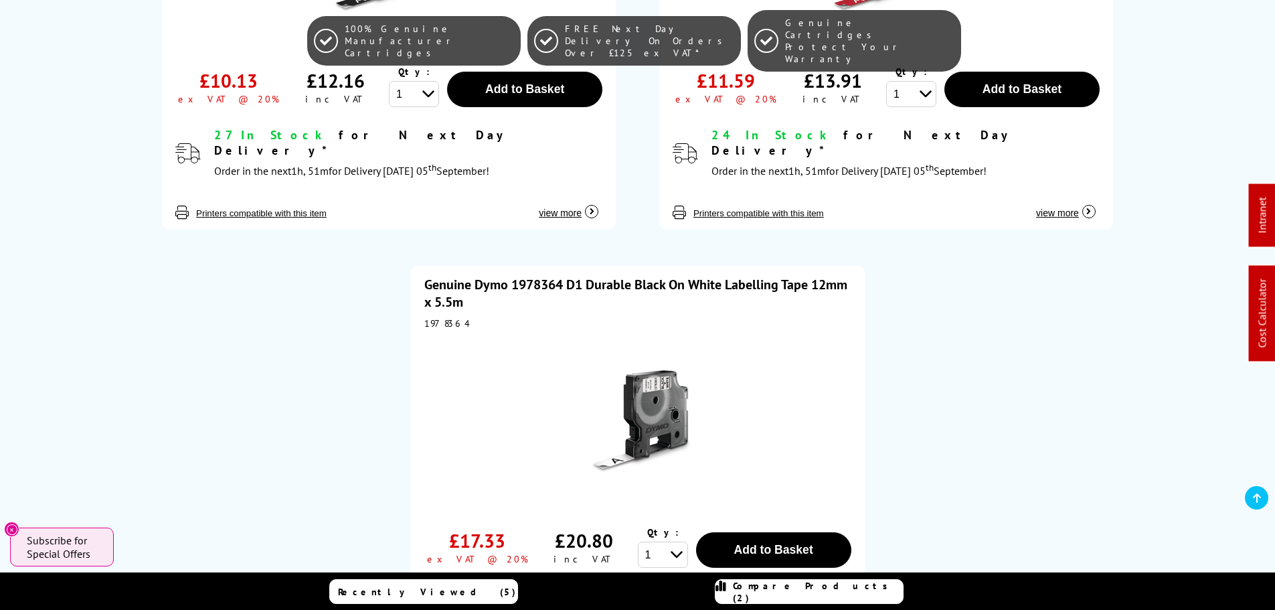
scroll to position [9300, 0]
